Goal: Task Accomplishment & Management: Manage account settings

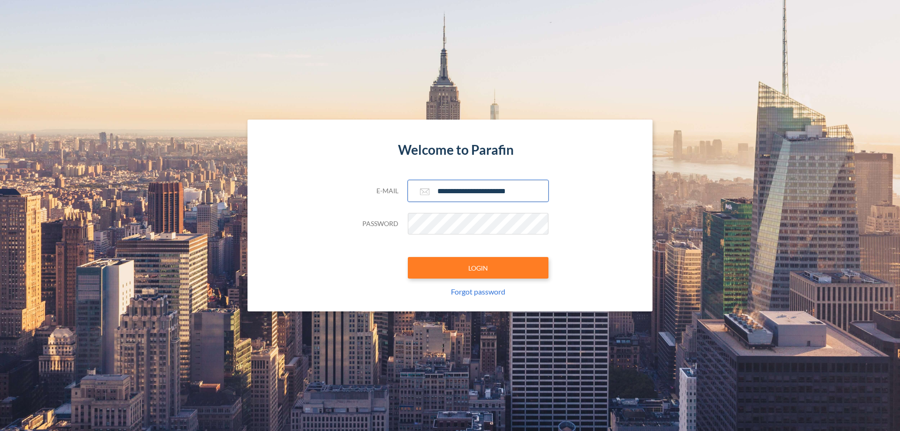
type input "**********"
click at [478, 268] on button "LOGIN" at bounding box center [478, 268] width 141 height 22
